Goal: Check status: Check status

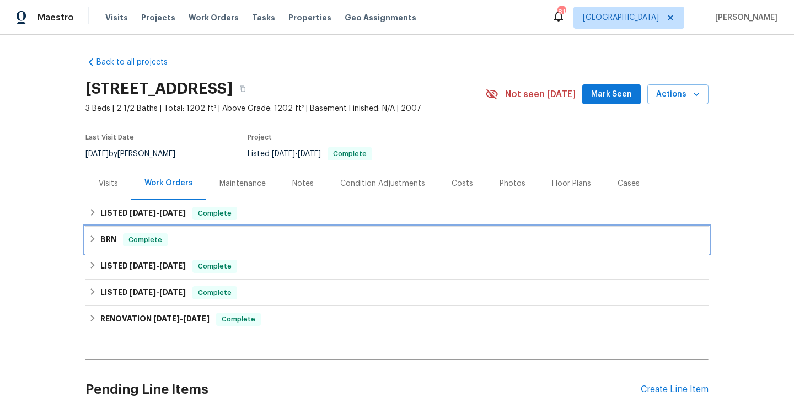
click at [167, 251] on div "BRN Complete" at bounding box center [396, 240] width 623 height 26
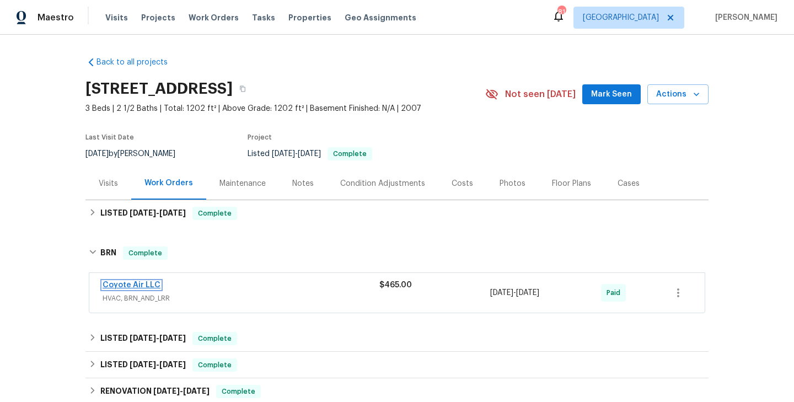
click at [136, 285] on link "Coyote Air LLC" at bounding box center [132, 285] width 58 height 8
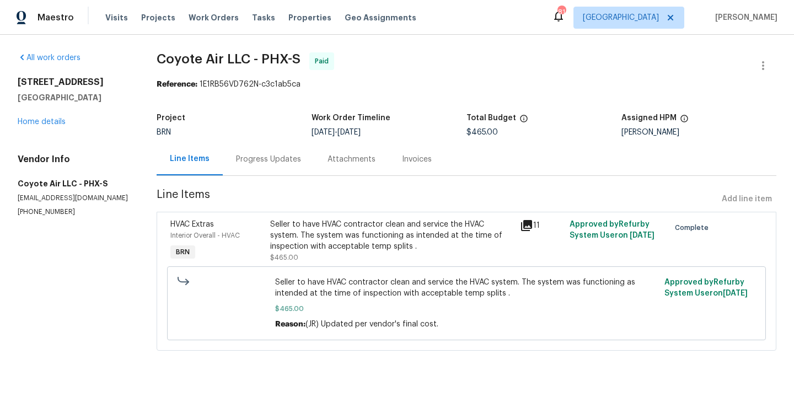
click at [266, 258] on div "HVAC Extras Interior Overall - HVAC BRN" at bounding box center [217, 241] width 100 height 51
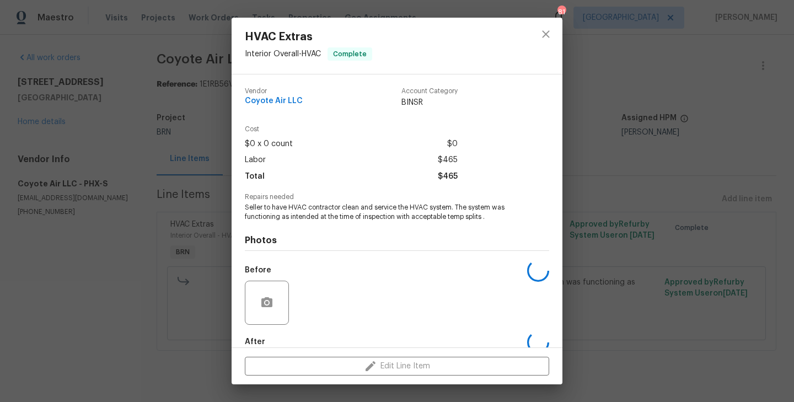
scroll to position [60, 0]
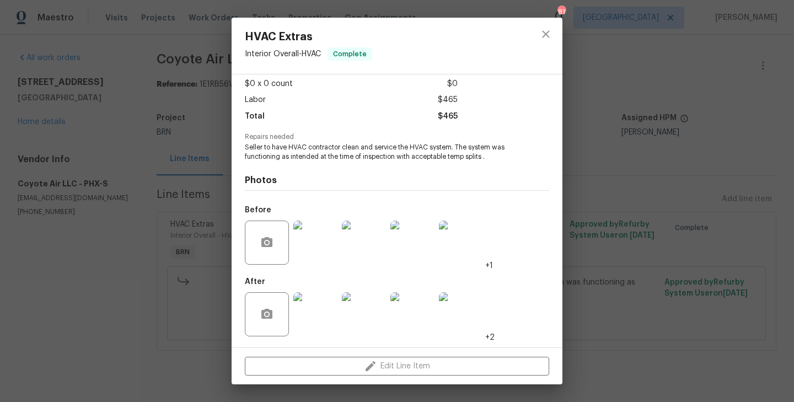
click at [324, 305] on img at bounding box center [315, 314] width 44 height 44
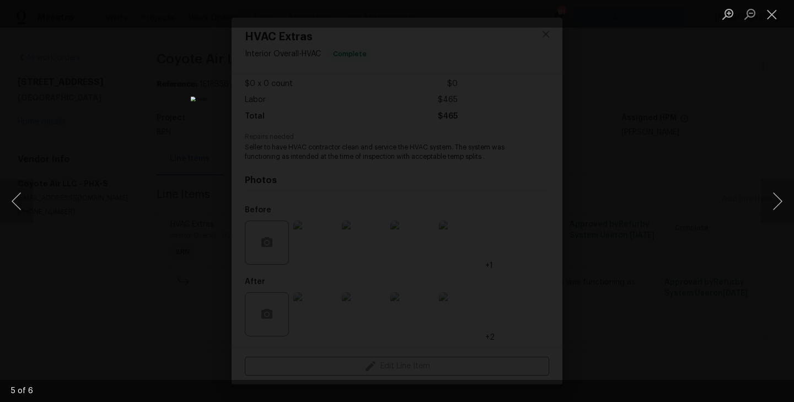
click at [201, 204] on div "Lightbox" at bounding box center [397, 201] width 794 height 402
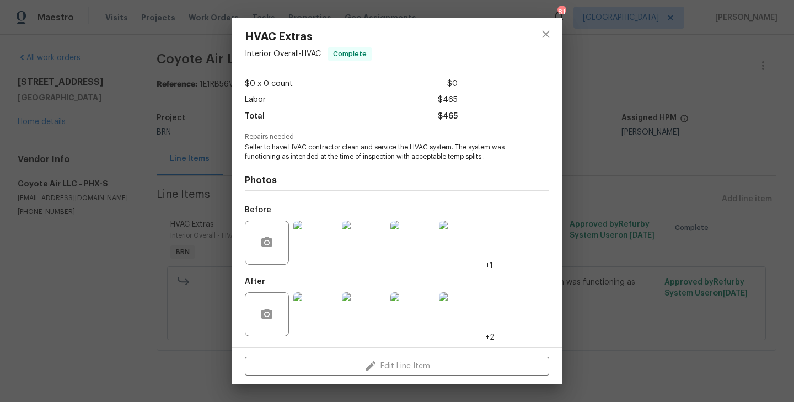
click at [197, 117] on div "HVAC Extras Interior Overall - HVAC Complete Vendor Coyote Air LLC Account Cate…" at bounding box center [397, 201] width 794 height 402
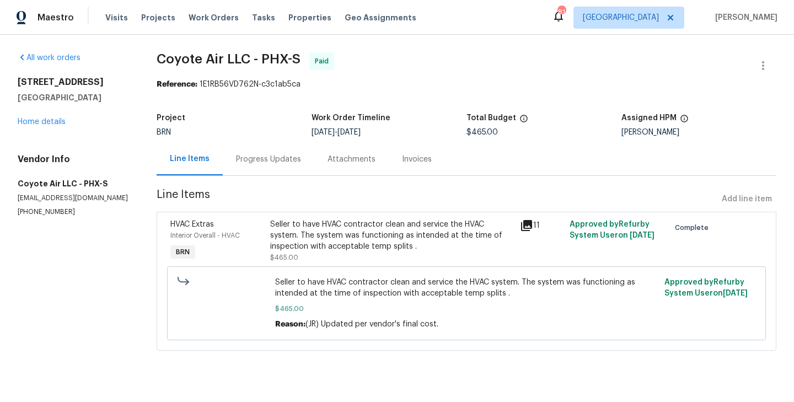
click at [277, 170] on div "Progress Updates" at bounding box center [269, 159] width 92 height 33
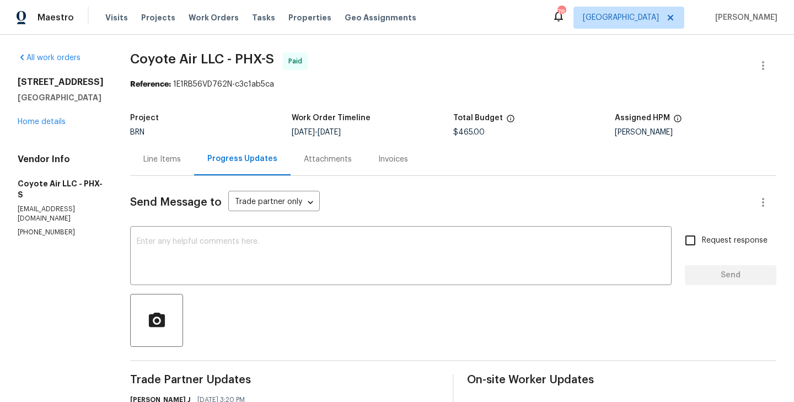
click at [149, 142] on div "Project BRN Work Order Timeline [DATE] - [DATE] Total Budget $465.00 Assigned H…" at bounding box center [453, 125] width 646 height 35
click at [157, 157] on div "Line Items" at bounding box center [162, 159] width 38 height 11
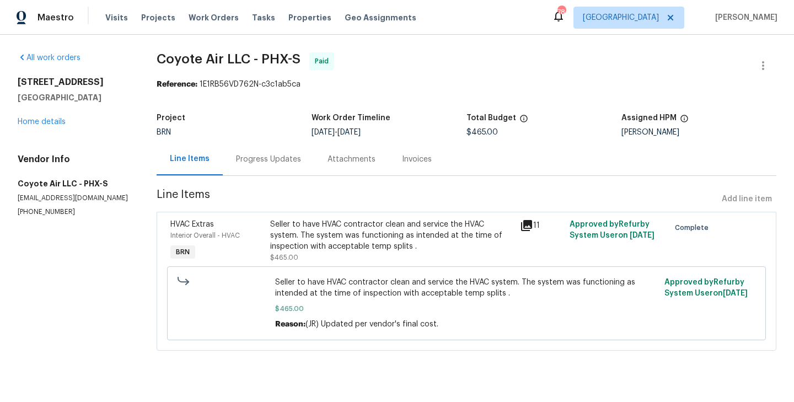
click at [254, 233] on div "Interior Overall - HVAC" at bounding box center [216, 235] width 93 height 11
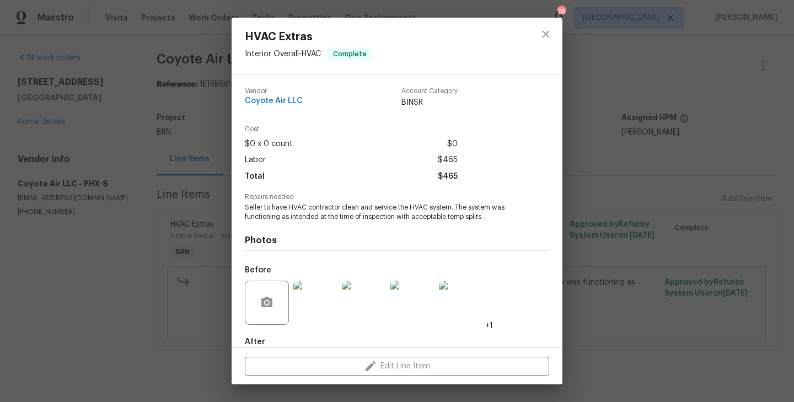
scroll to position [60, 0]
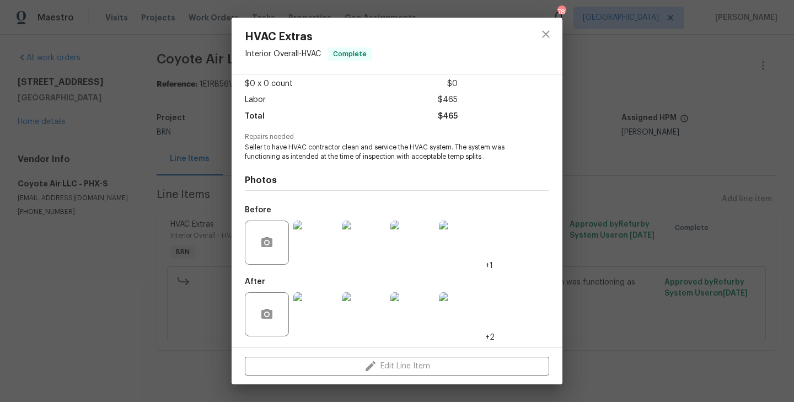
click at [197, 236] on div "HVAC Extras Interior Overall - HVAC Complete Vendor Coyote Air LLC Account Cate…" at bounding box center [397, 201] width 794 height 402
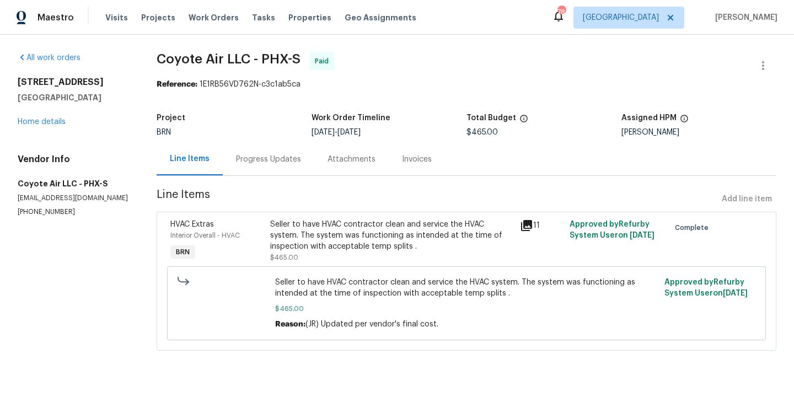
click at [258, 236] on div "Interior Overall - HVAC" at bounding box center [216, 235] width 93 height 11
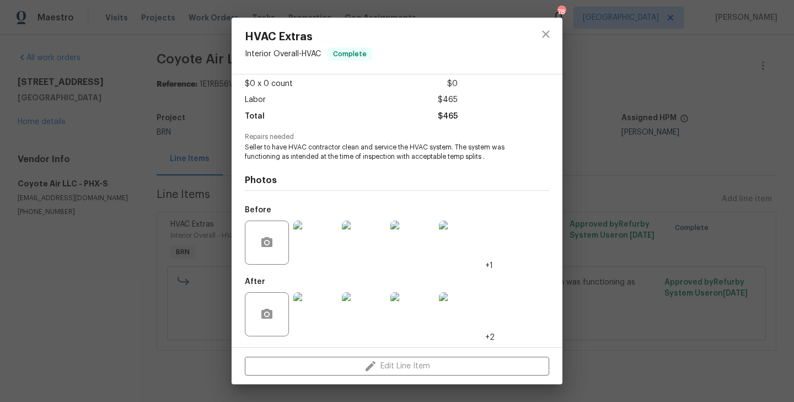
click at [306, 318] on img at bounding box center [315, 314] width 44 height 44
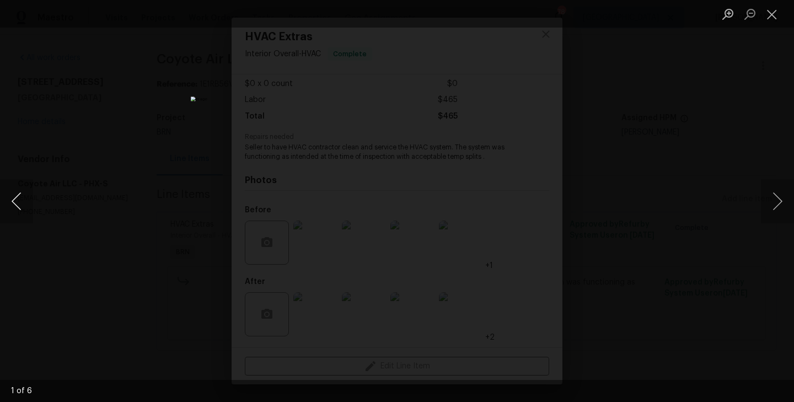
click at [21, 200] on button "Previous image" at bounding box center [16, 201] width 33 height 44
click at [68, 176] on div "Lightbox" at bounding box center [397, 201] width 794 height 402
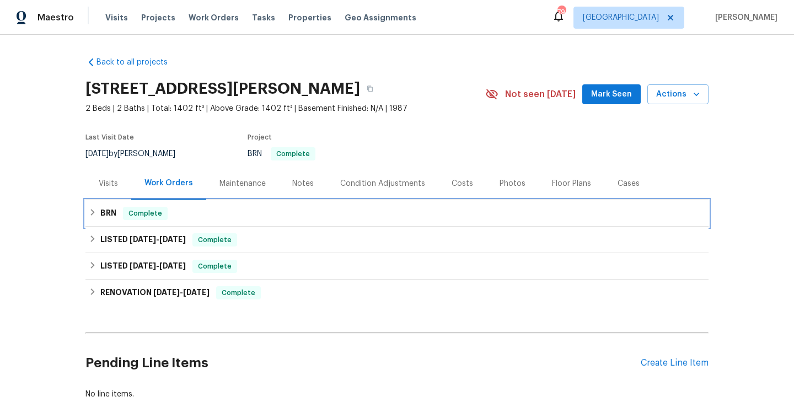
click at [196, 219] on div "BRN Complete" at bounding box center [397, 213] width 617 height 13
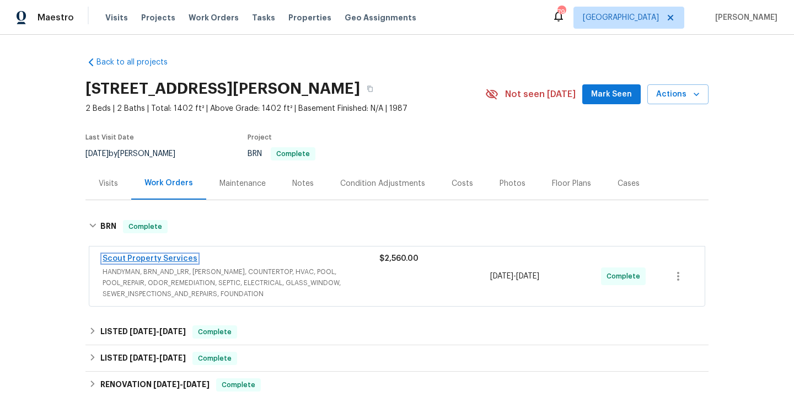
click at [172, 256] on link "Scout Property Services" at bounding box center [150, 259] width 95 height 8
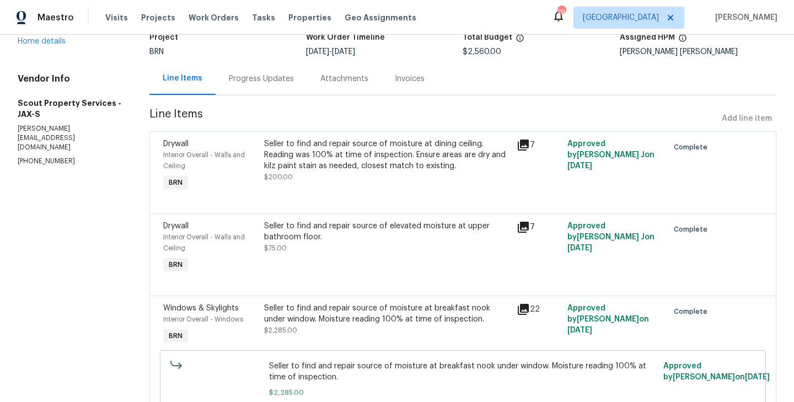
scroll to position [77, 0]
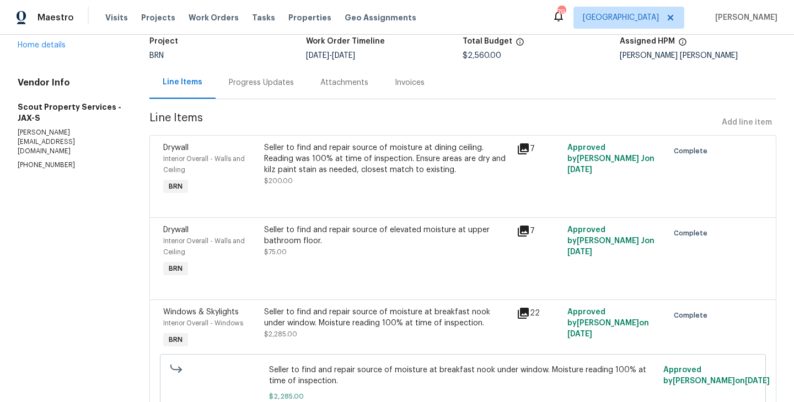
click at [256, 159] on div "Interior Overall - Walls and Ceiling" at bounding box center [210, 164] width 94 height 22
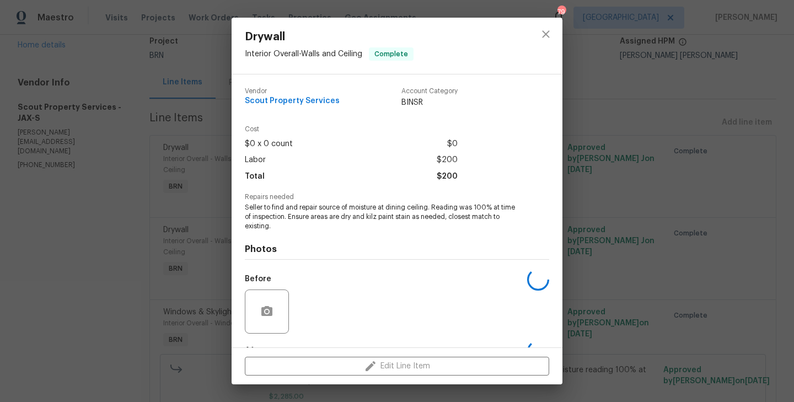
scroll to position [69, 0]
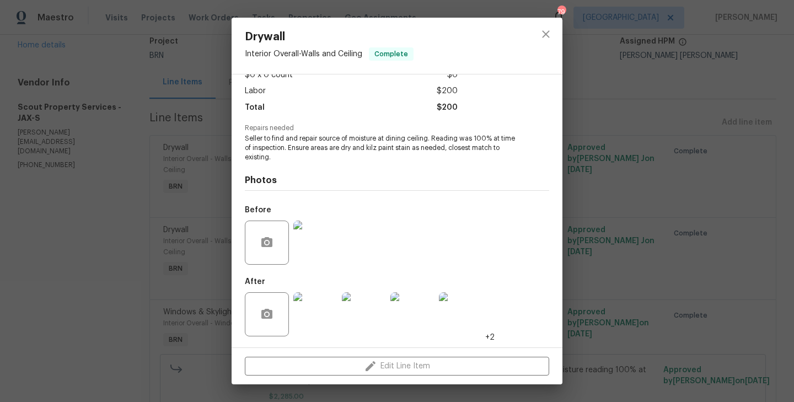
click at [210, 222] on div "Drywall Interior Overall - Walls and Ceiling Complete Vendor Scout Property Ser…" at bounding box center [397, 201] width 794 height 402
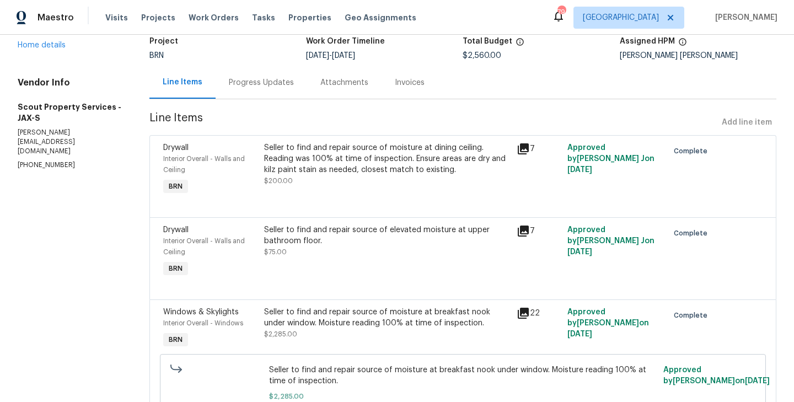
click at [248, 247] on div "Interior Overall - Walls and Ceiling" at bounding box center [210, 247] width 94 height 22
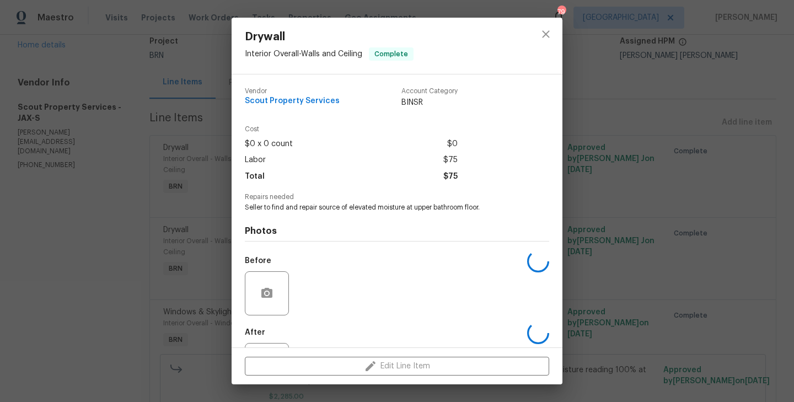
scroll to position [51, 0]
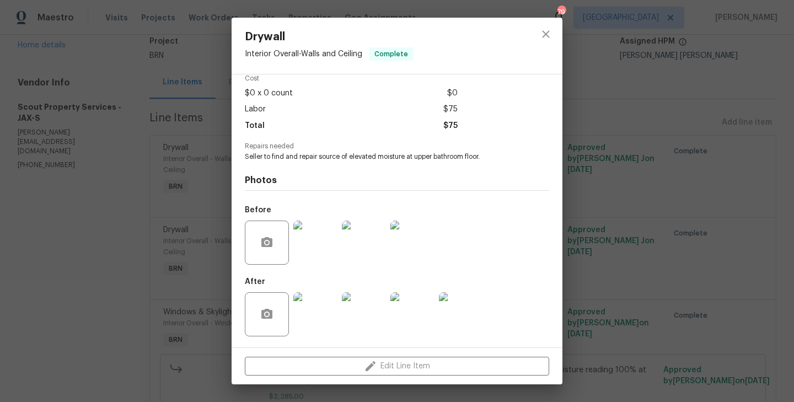
click at [91, 232] on div "Drywall Interior Overall - Walls and Ceiling Complete Vendor Scout Property Ser…" at bounding box center [397, 201] width 794 height 402
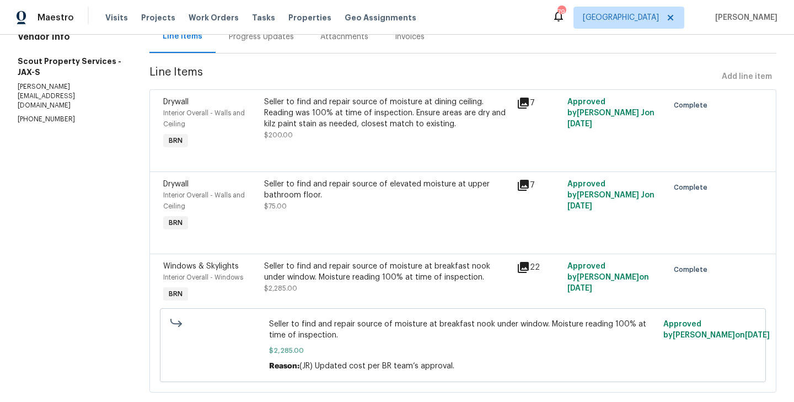
scroll to position [123, 0]
click at [250, 276] on div "Interior Overall - Windows" at bounding box center [210, 276] width 94 height 11
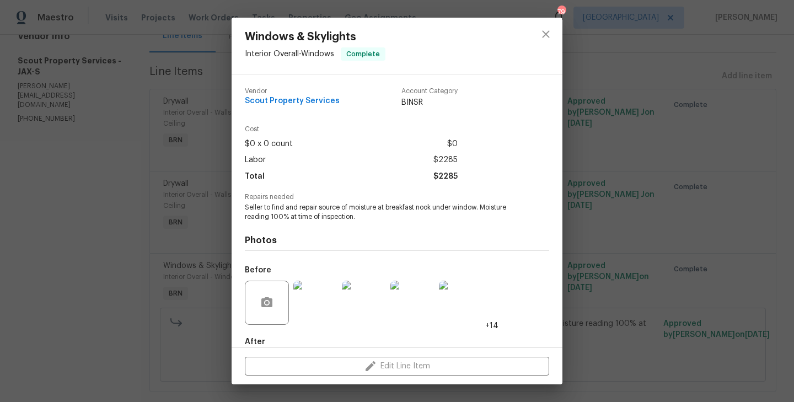
scroll to position [60, 0]
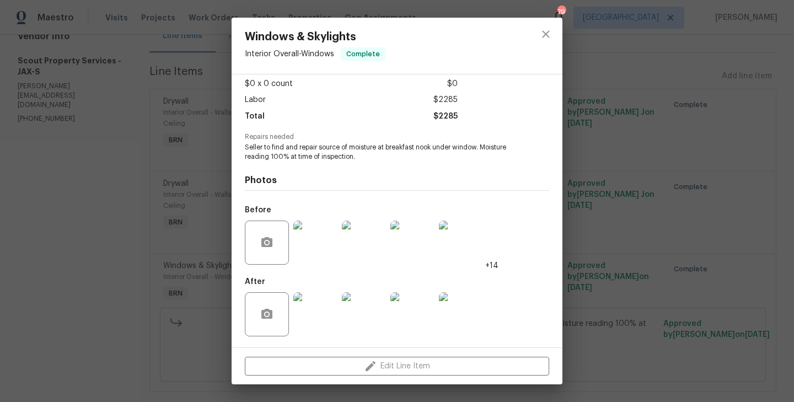
click at [324, 308] on img at bounding box center [315, 314] width 44 height 44
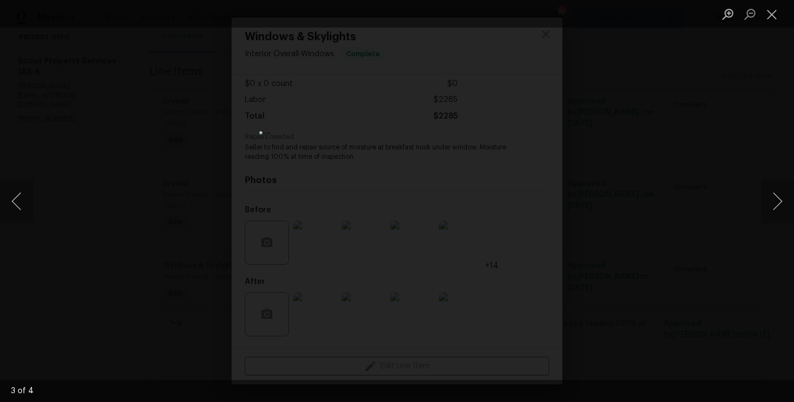
click at [204, 179] on div "Lightbox" at bounding box center [397, 201] width 794 height 402
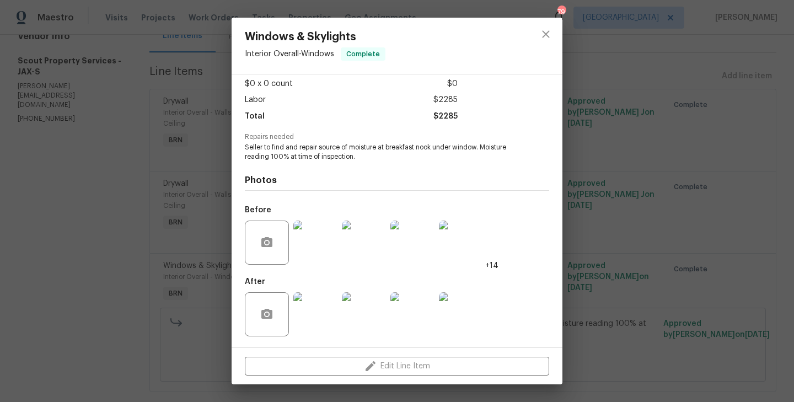
click at [145, 199] on div "Windows & Skylights Interior Overall - Windows Complete Vendor Scout Property S…" at bounding box center [397, 201] width 794 height 402
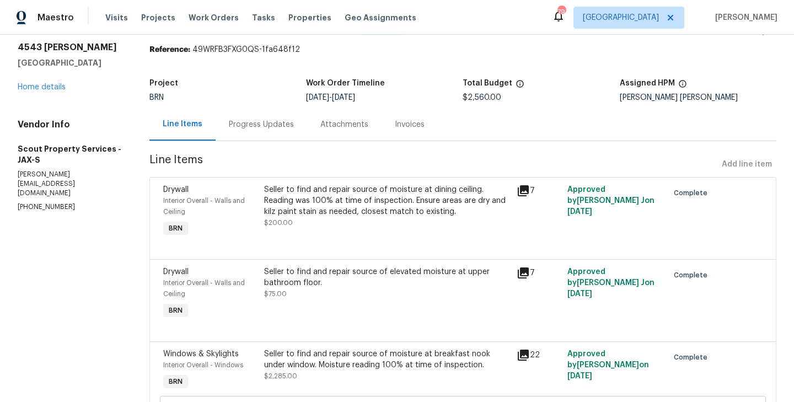
click at [227, 133] on div "Progress Updates" at bounding box center [262, 124] width 92 height 33
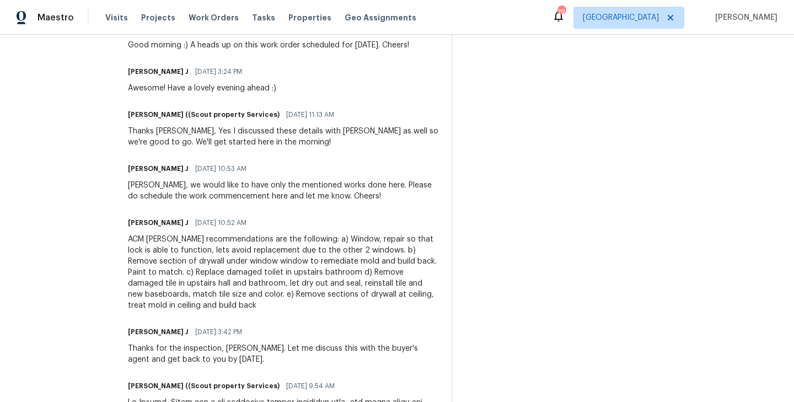
scroll to position [1463, 0]
